Goal: Entertainment & Leisure: Consume media (video, audio)

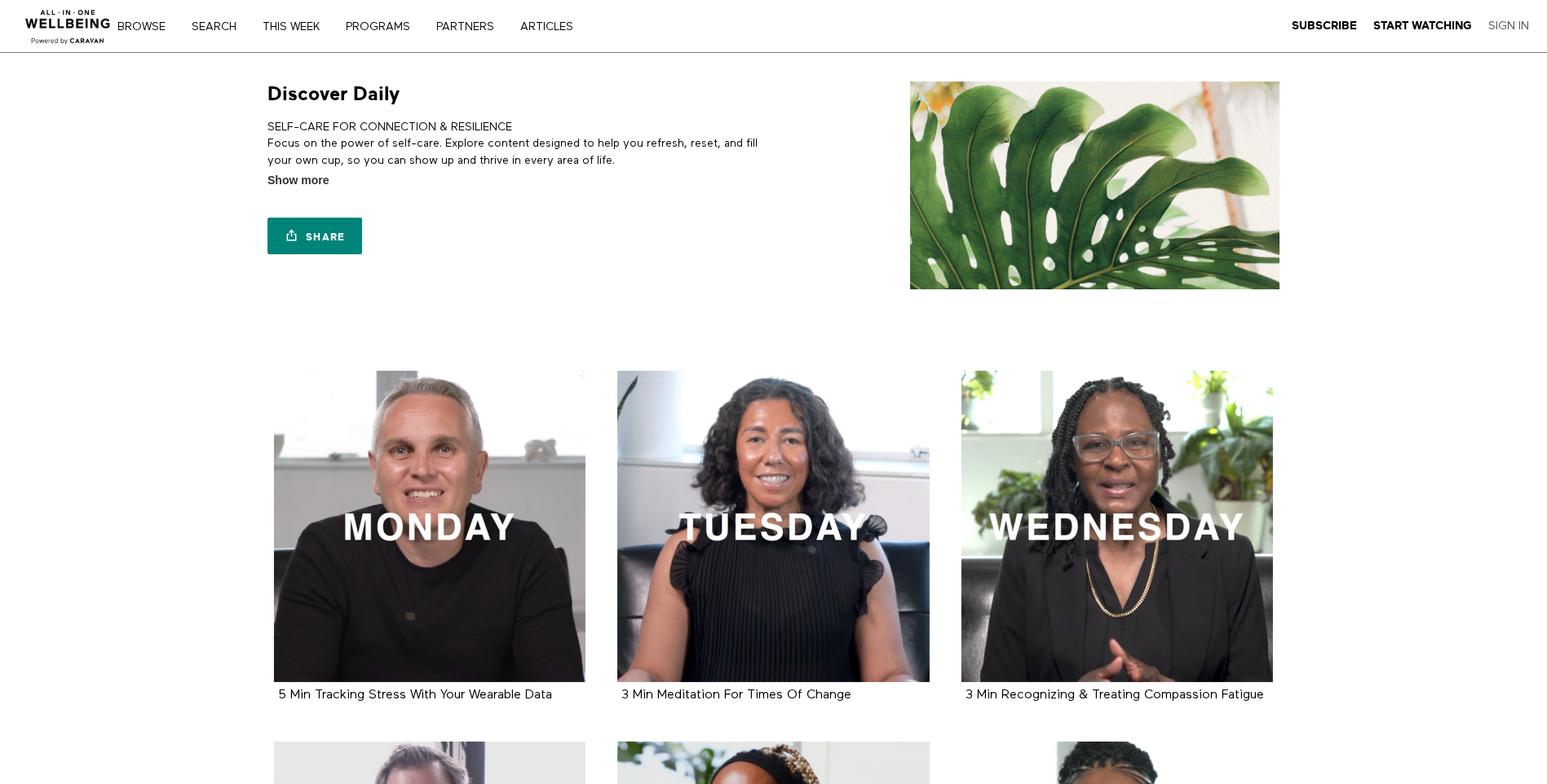
click at [1502, 22] on link "Sign In" at bounding box center [1509, 26] width 41 height 14
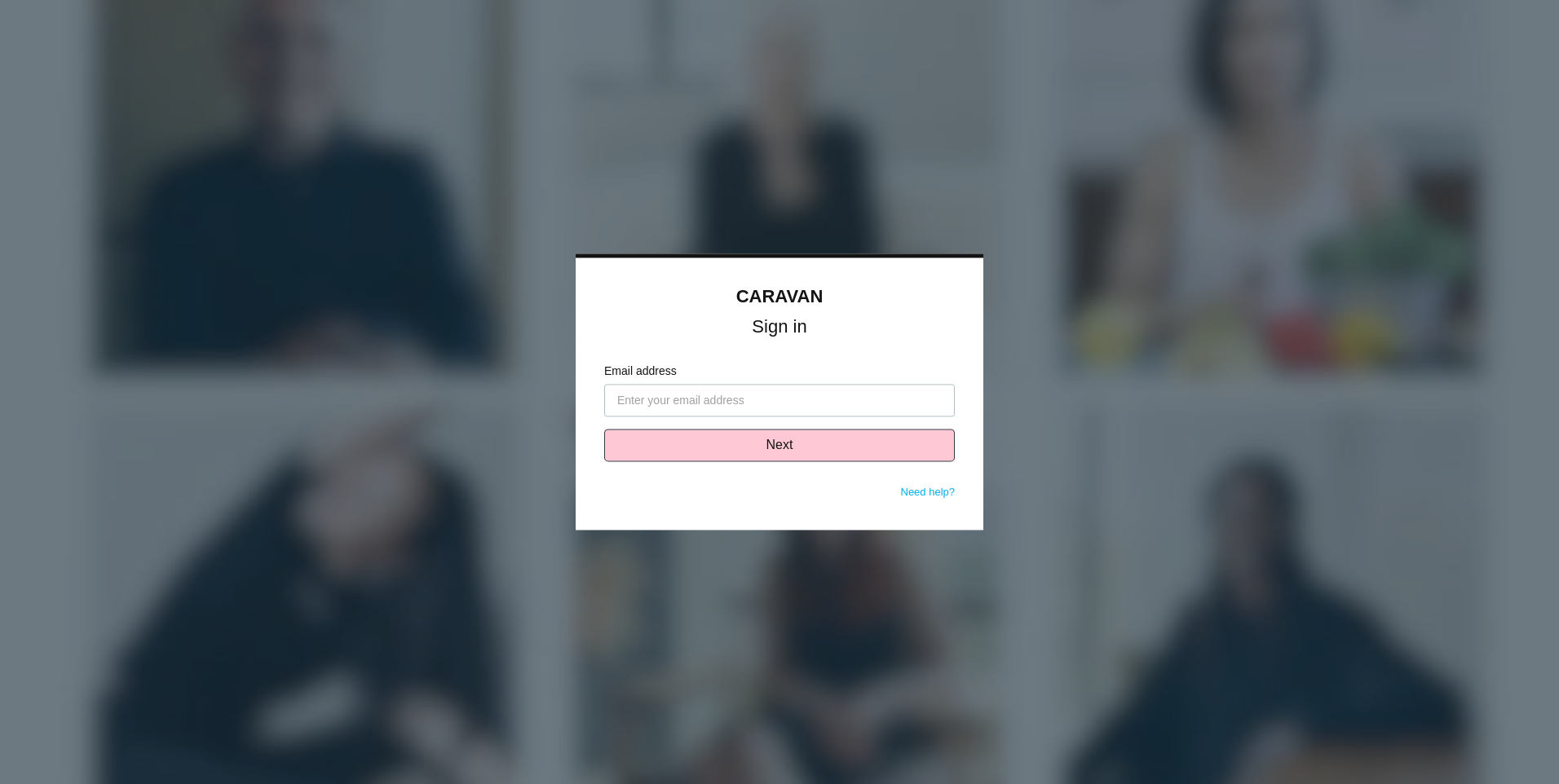
click at [782, 389] on input "Email address" at bounding box center [779, 401] width 351 height 33
type input "mlambert@vcc.org"
click at [766, 445] on button "Next" at bounding box center [779, 446] width 351 height 33
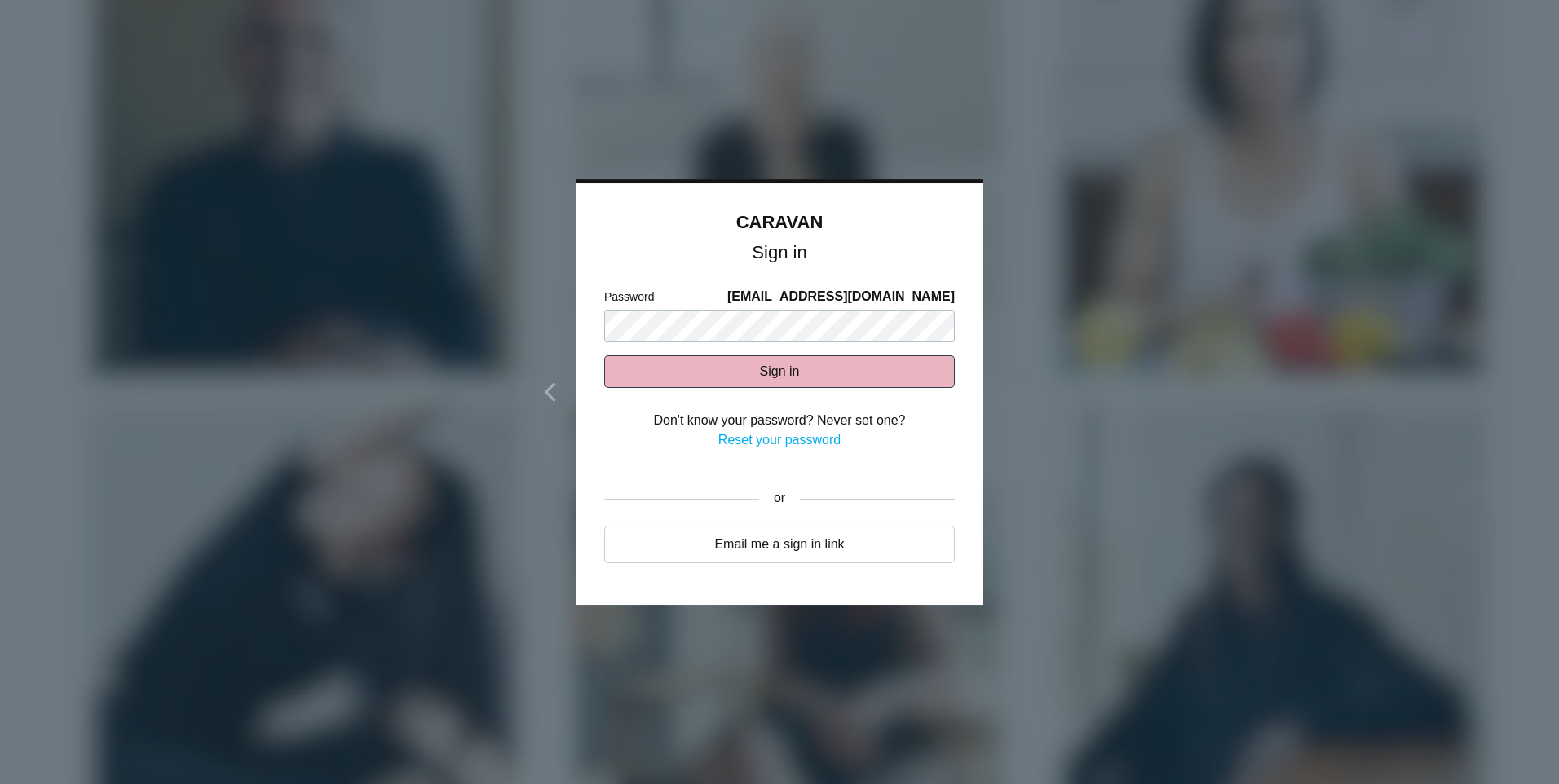
click at [768, 371] on button "Sign in" at bounding box center [779, 371] width 351 height 33
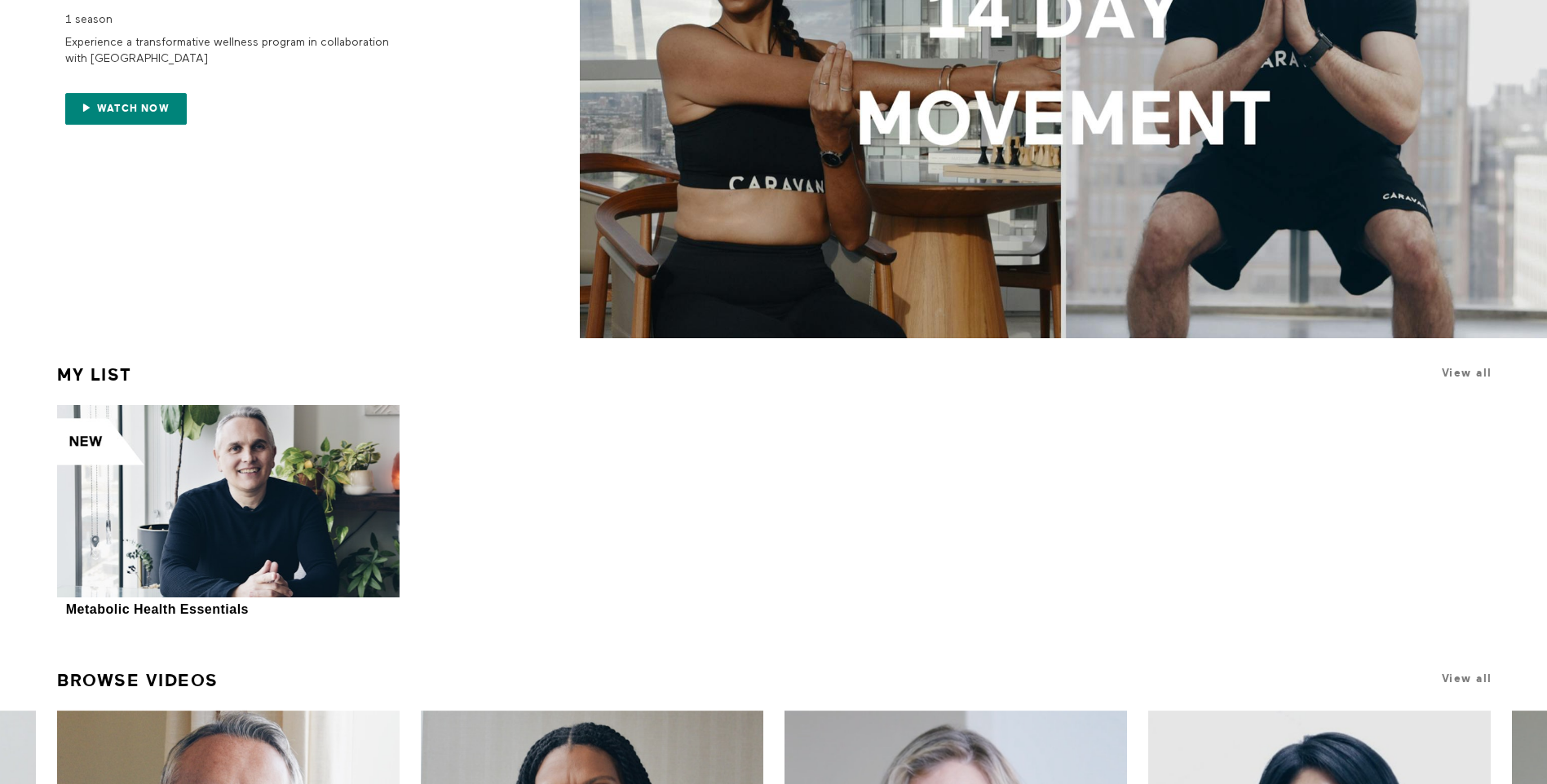
scroll to position [278, 0]
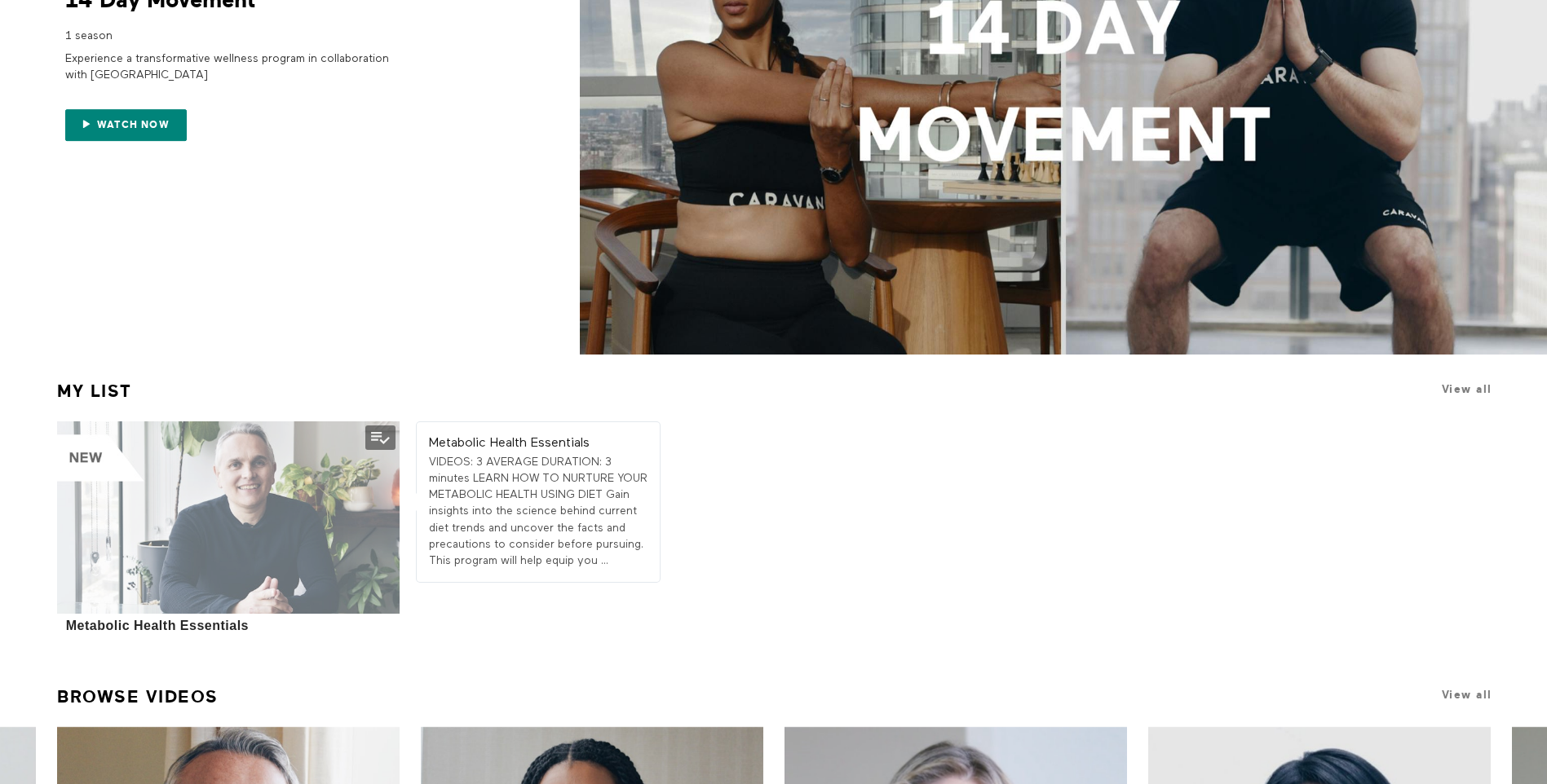
click at [213, 533] on div at bounding box center [228, 517] width 341 height 192
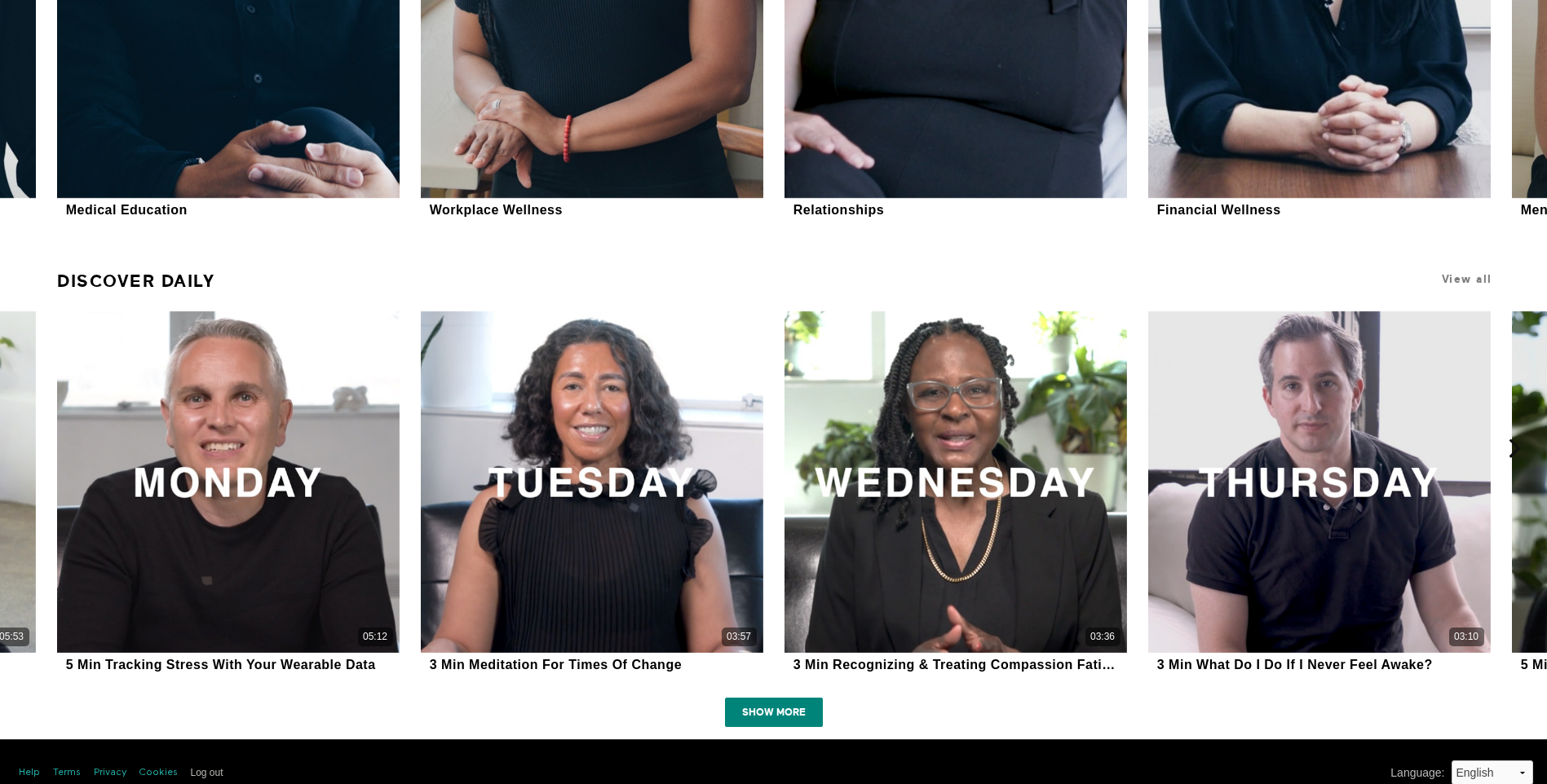
scroll to position [1340, 0]
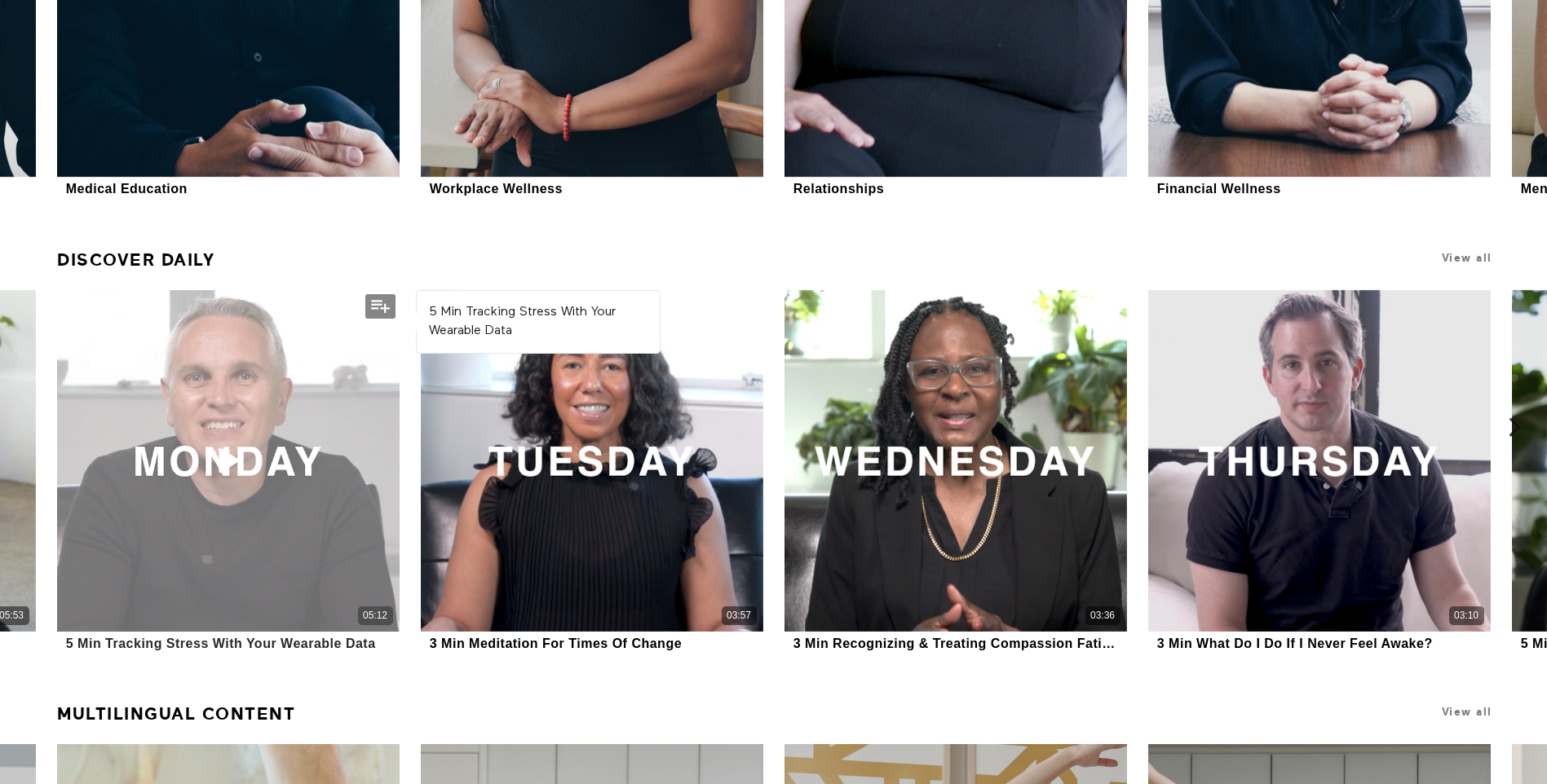
click at [177, 483] on div "05:12" at bounding box center [228, 461] width 341 height 341
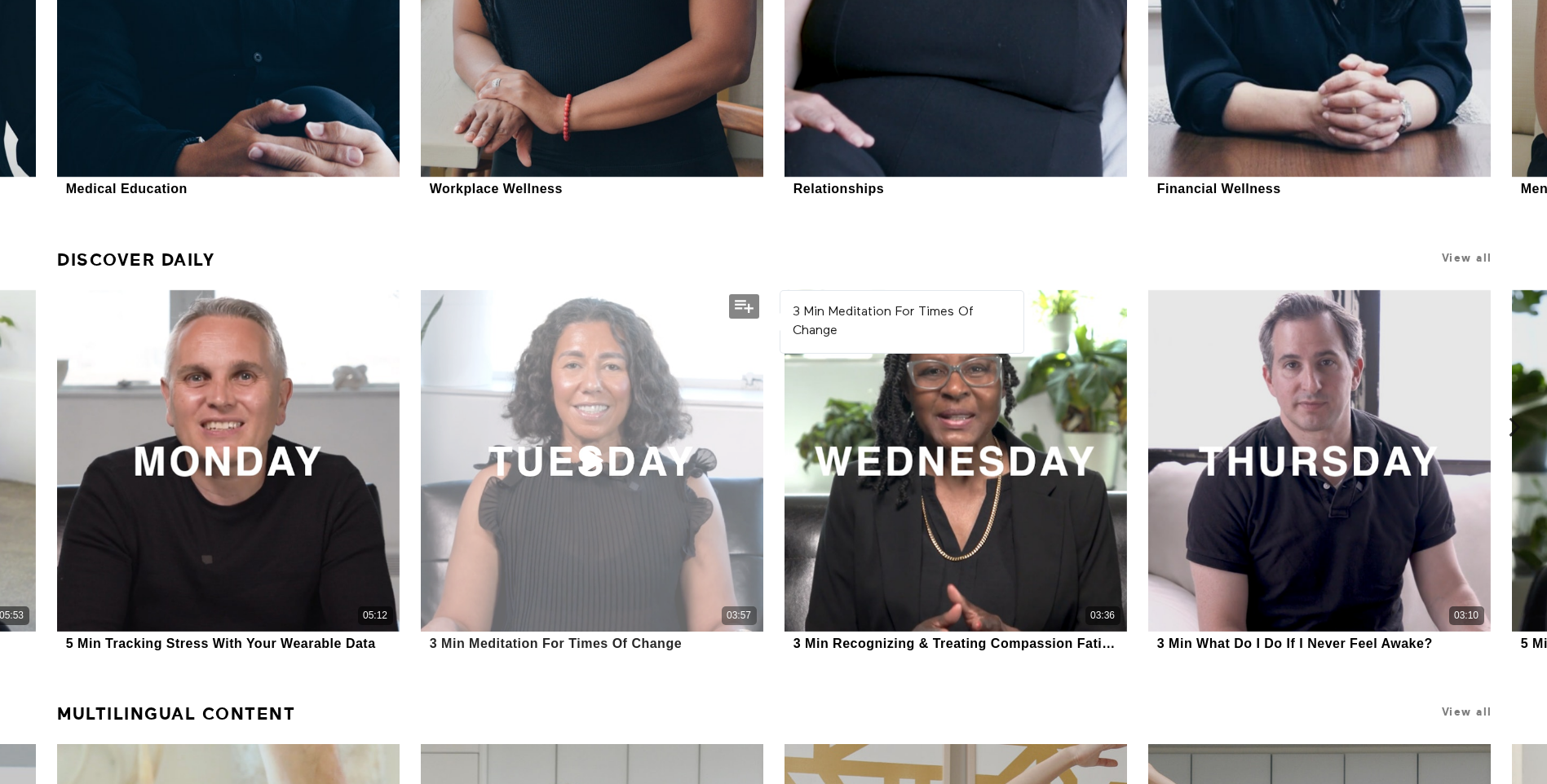
click at [619, 505] on div "03:57" at bounding box center [591, 461] width 341 height 341
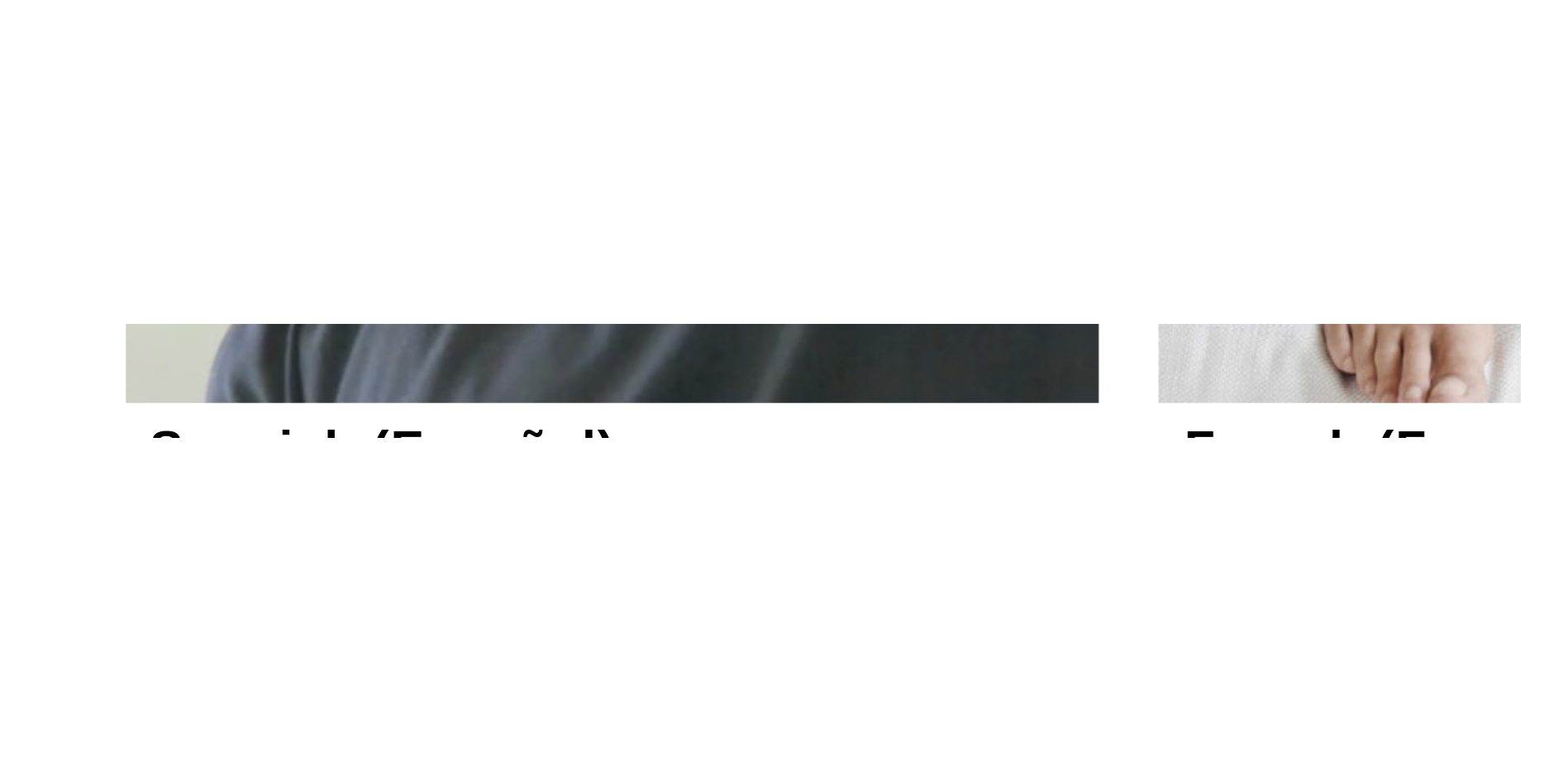
scroll to position [978, 0]
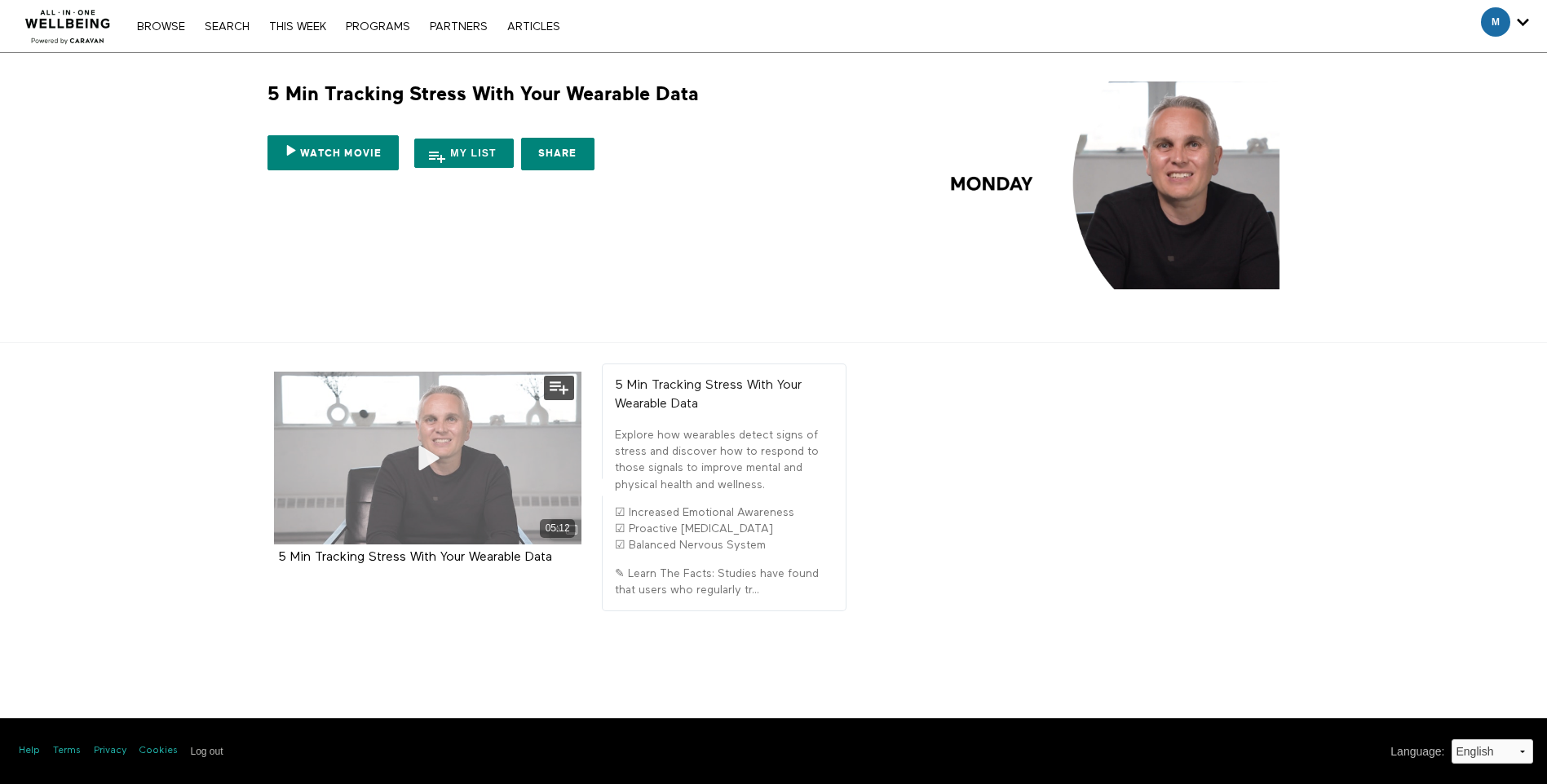
click at [491, 475] on div "05:12" at bounding box center [428, 458] width 308 height 173
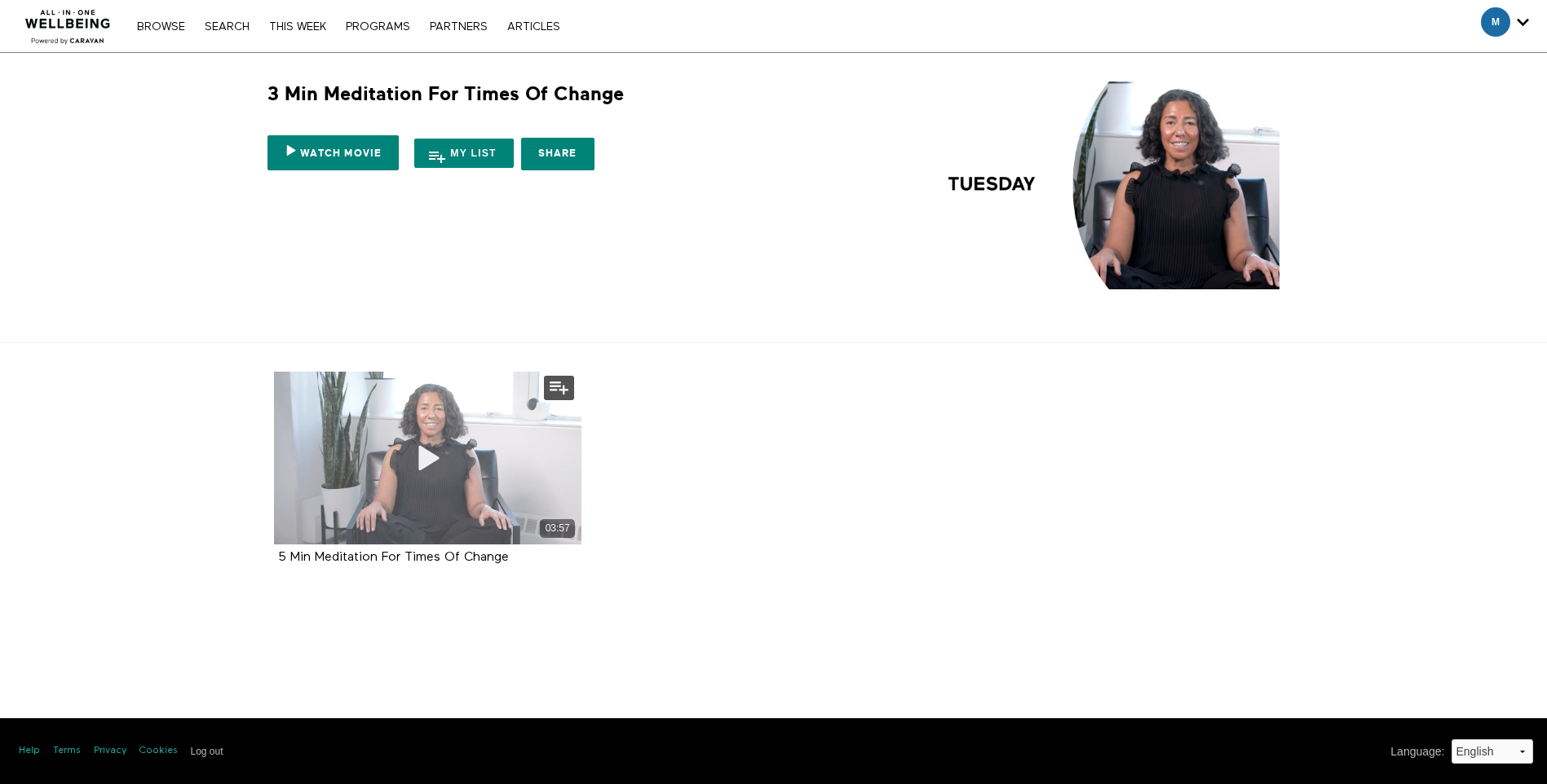
click at [438, 481] on span at bounding box center [427, 458] width 49 height 49
